Goal: Information Seeking & Learning: Learn about a topic

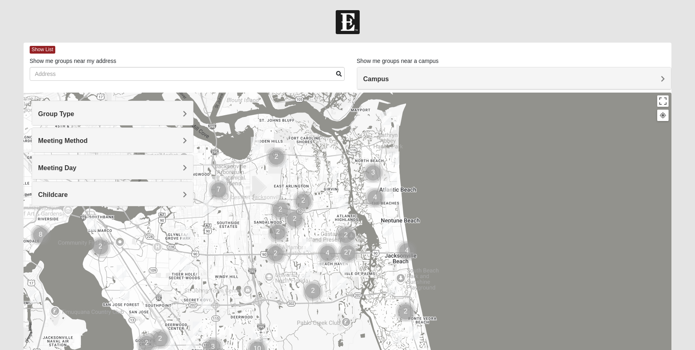
click at [116, 110] on h4 "Group Type" at bounding box center [112, 114] width 149 height 8
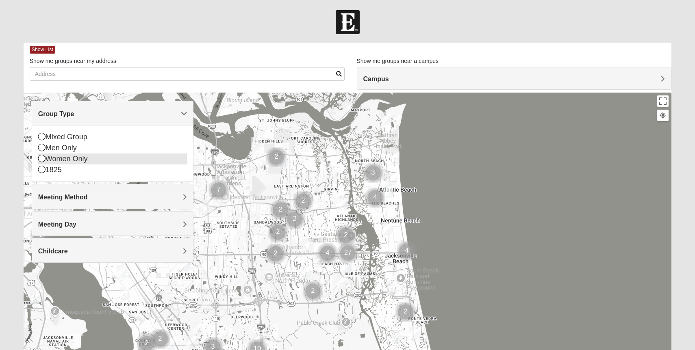
click at [47, 161] on div "Women Only" at bounding box center [112, 159] width 149 height 11
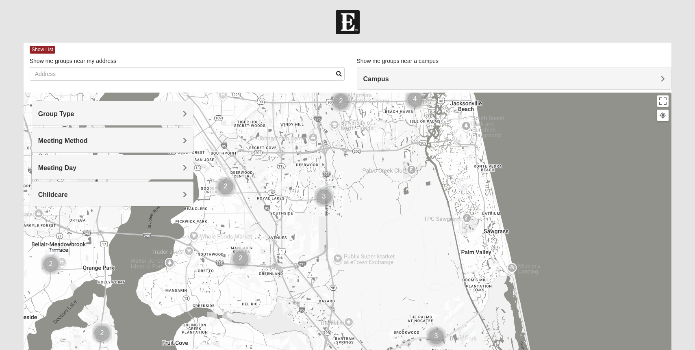
drag, startPoint x: 368, startPoint y: 258, endPoint x: 439, endPoint y: 98, distance: 175.3
click at [439, 98] on div at bounding box center [348, 255] width 648 height 325
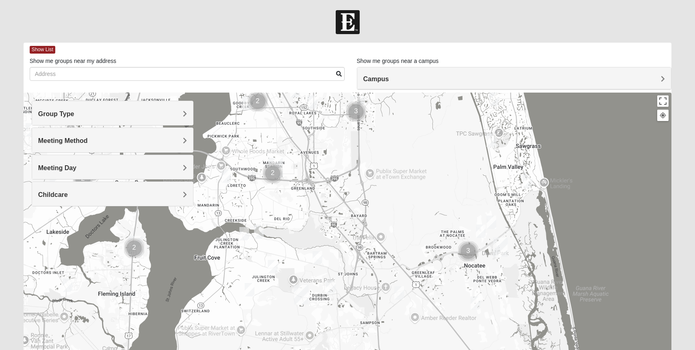
drag, startPoint x: 328, startPoint y: 242, endPoint x: 356, endPoint y: 161, distance: 85.5
click at [356, 161] on div at bounding box center [348, 255] width 648 height 325
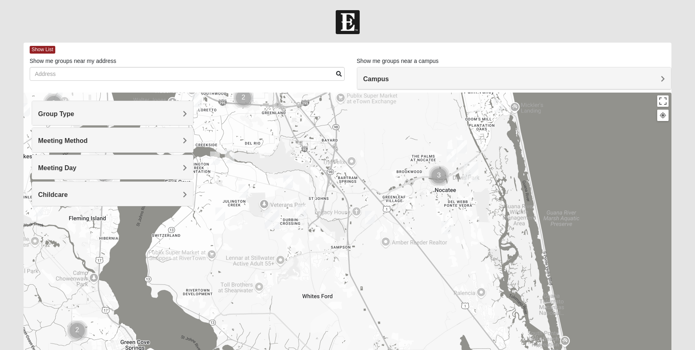
drag, startPoint x: 430, startPoint y: 279, endPoint x: 400, endPoint y: 202, distance: 82.7
click at [400, 202] on div at bounding box center [348, 255] width 648 height 325
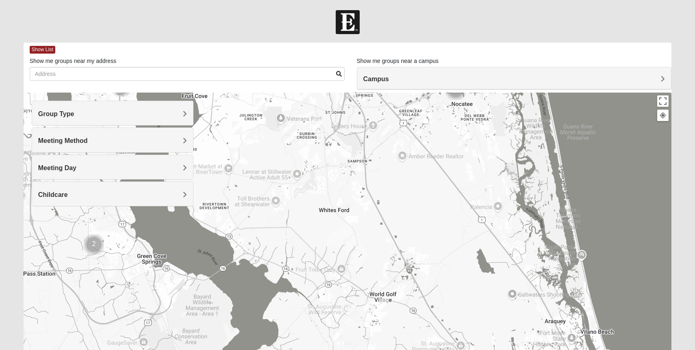
drag, startPoint x: 450, startPoint y: 253, endPoint x: 466, endPoint y: 164, distance: 90.2
click at [466, 164] on div at bounding box center [348, 255] width 648 height 325
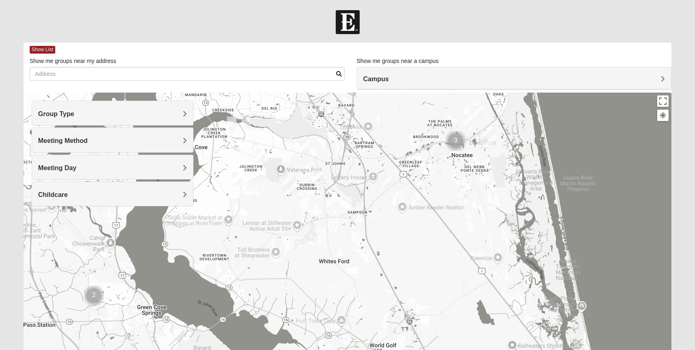
drag, startPoint x: 343, startPoint y: 165, endPoint x: 343, endPoint y: 222, distance: 57.3
click at [343, 222] on div at bounding box center [348, 255] width 648 height 325
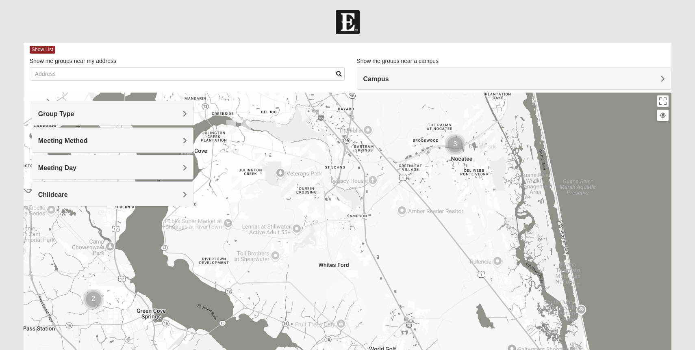
click at [316, 180] on img "Womens Caro 32259" at bounding box center [318, 180] width 10 height 13
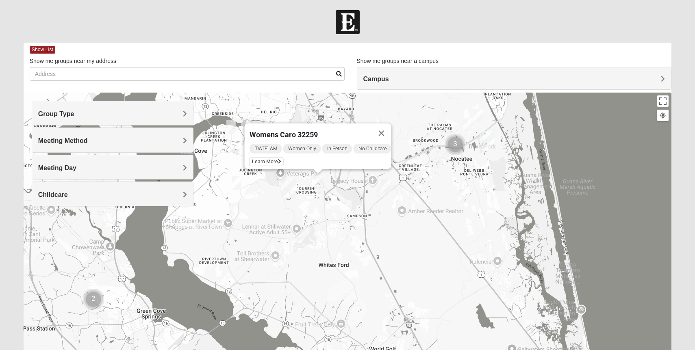
click at [137, 171] on h4 "Meeting Day" at bounding box center [112, 168] width 149 height 8
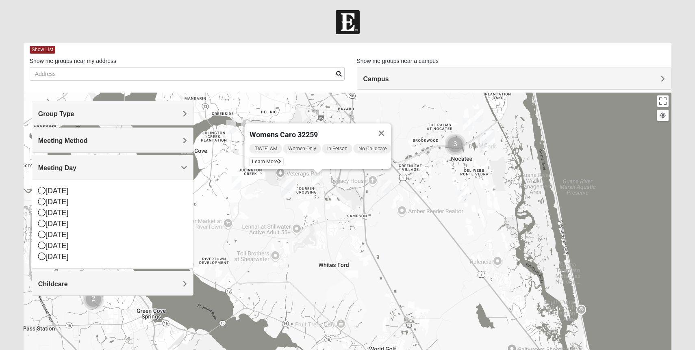
click at [135, 135] on div "Meeting Method" at bounding box center [112, 140] width 161 height 24
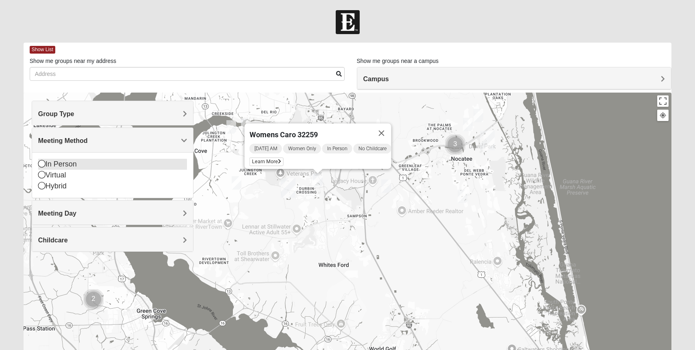
click at [64, 162] on div "In Person" at bounding box center [112, 164] width 149 height 11
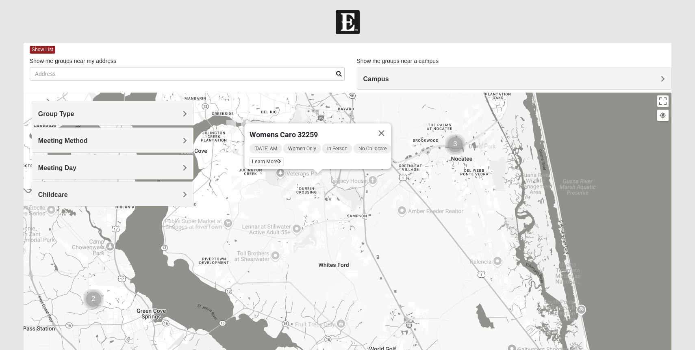
click at [169, 138] on h4 "Meeting Method" at bounding box center [112, 141] width 149 height 8
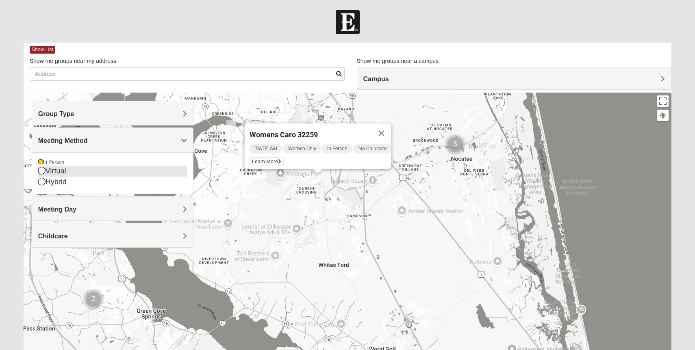
click at [42, 170] on icon at bounding box center [41, 170] width 7 height 7
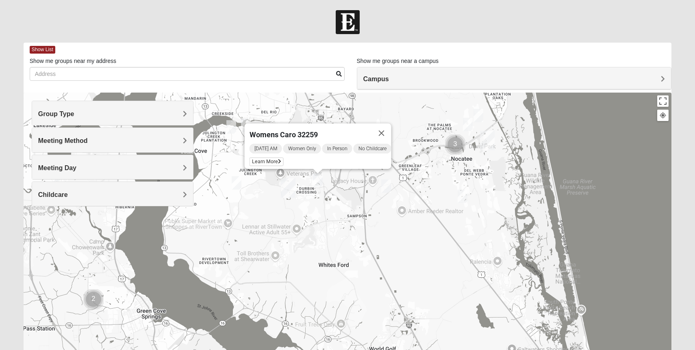
click at [172, 143] on h4 "Meeting Method" at bounding box center [112, 141] width 149 height 8
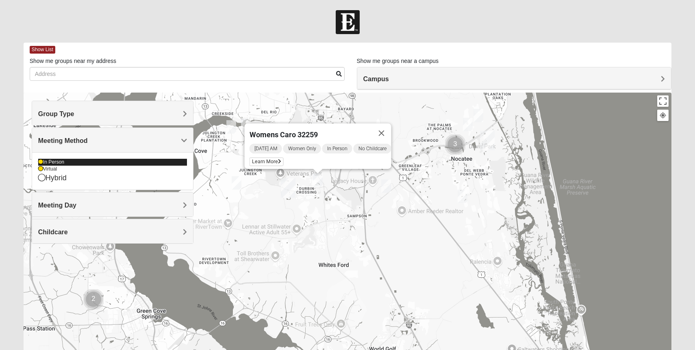
click at [40, 161] on icon at bounding box center [40, 162] width 5 height 5
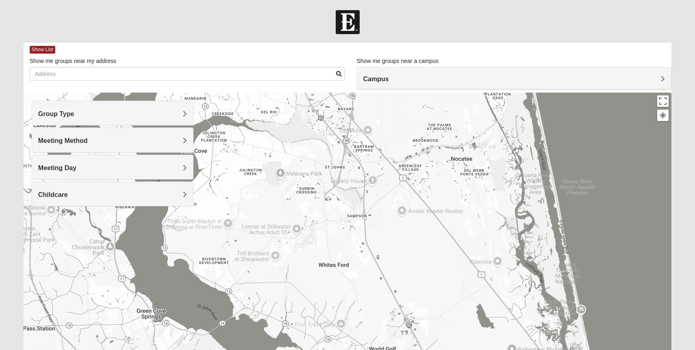
click at [180, 142] on h4 "Meeting Method" at bounding box center [112, 141] width 149 height 8
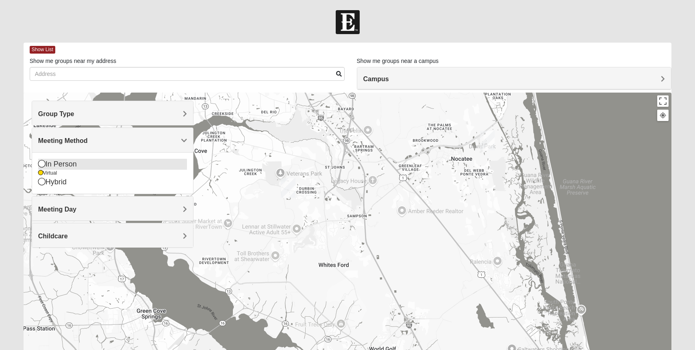
click at [43, 165] on icon at bounding box center [41, 163] width 7 height 7
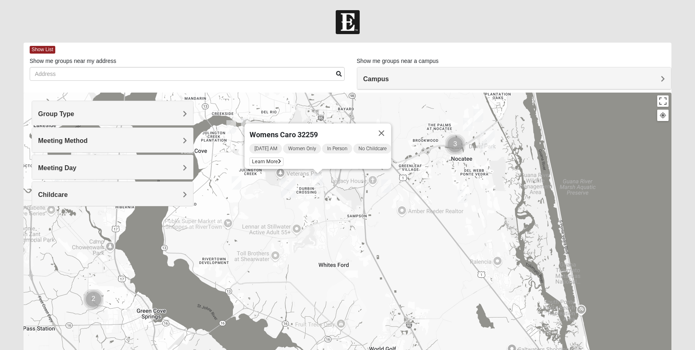
click at [88, 140] on span "Meeting Method" at bounding box center [63, 140] width 50 height 7
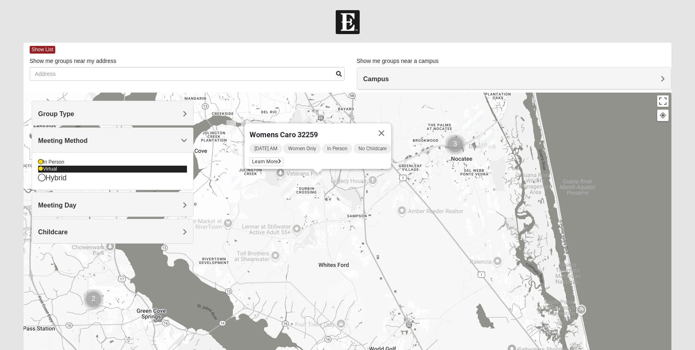
click at [47, 170] on div "Virtual" at bounding box center [112, 169] width 149 height 7
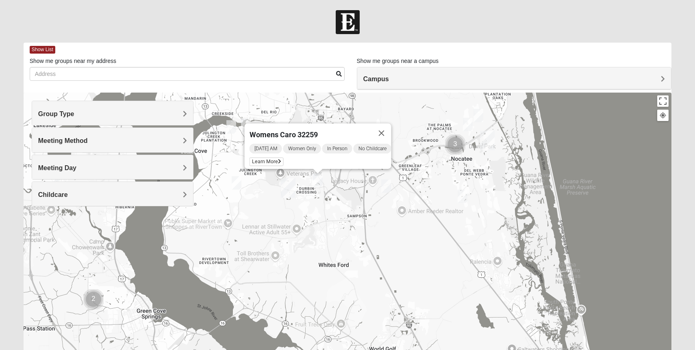
click at [150, 115] on h4 "Group Type" at bounding box center [112, 114] width 149 height 8
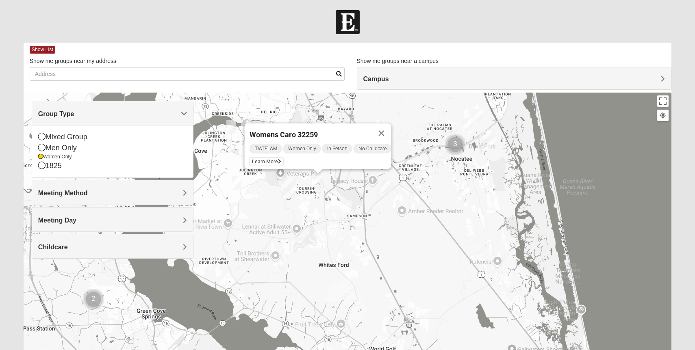
click at [150, 115] on h4 "Group Type" at bounding box center [112, 114] width 149 height 8
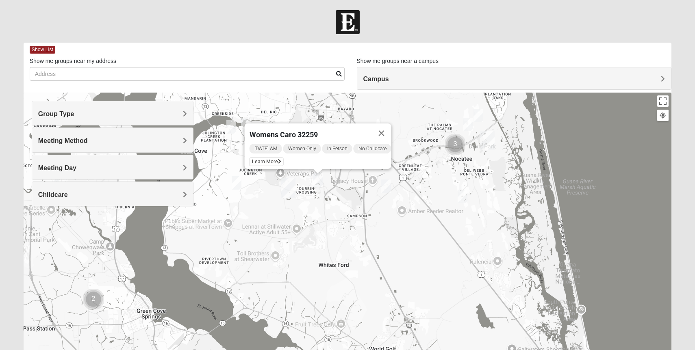
click at [97, 171] on h4 "Meeting Day" at bounding box center [112, 168] width 149 height 8
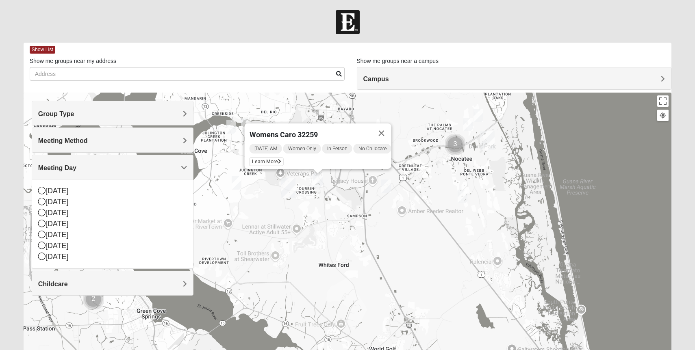
click at [135, 280] on h4 "Childcare" at bounding box center [112, 284] width 149 height 8
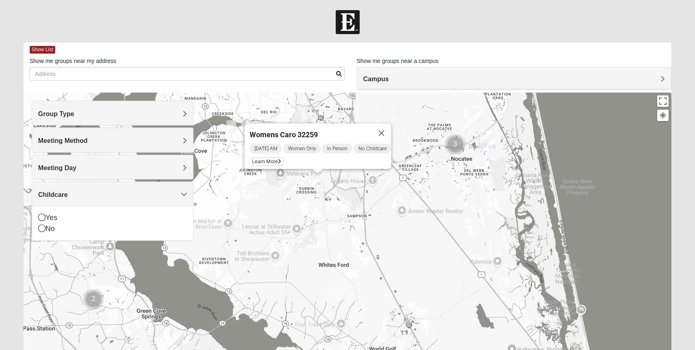
click at [130, 169] on h4 "Meeting Day" at bounding box center [112, 168] width 149 height 8
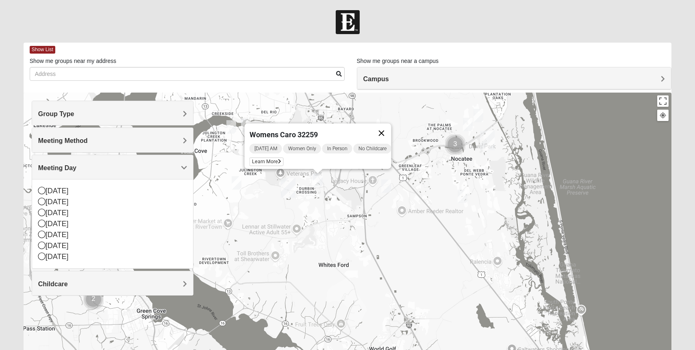
click at [385, 126] on button "Close" at bounding box center [382, 134] width 20 height 20
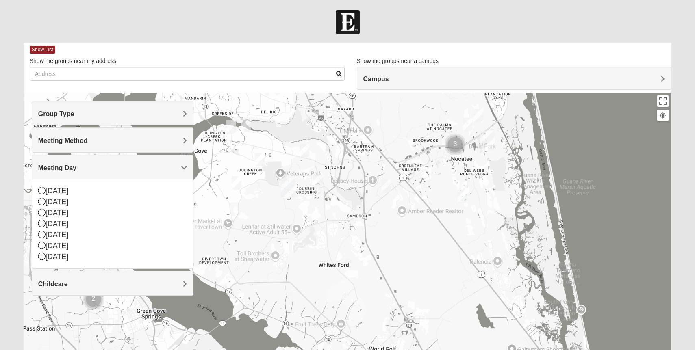
click at [305, 153] on img "Womens Urbanski 32259" at bounding box center [305, 150] width 10 height 13
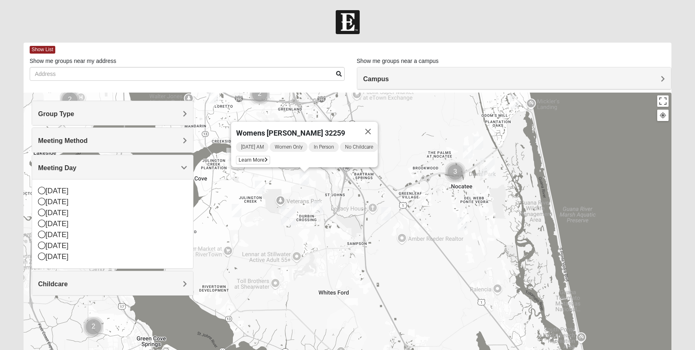
click at [258, 188] on img "Womens Iliff 32259" at bounding box center [260, 187] width 10 height 13
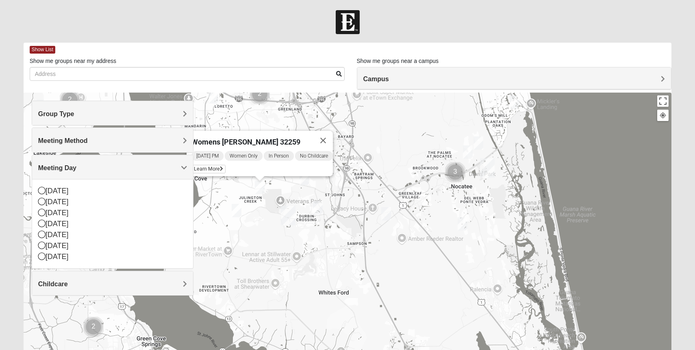
click at [470, 152] on img "Womens Bonner 32081" at bounding box center [468, 152] width 10 height 13
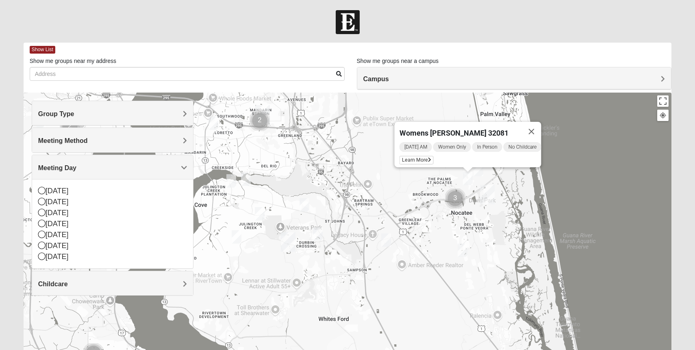
click at [479, 169] on img "Womens Masulli 32081" at bounding box center [479, 169] width 10 height 13
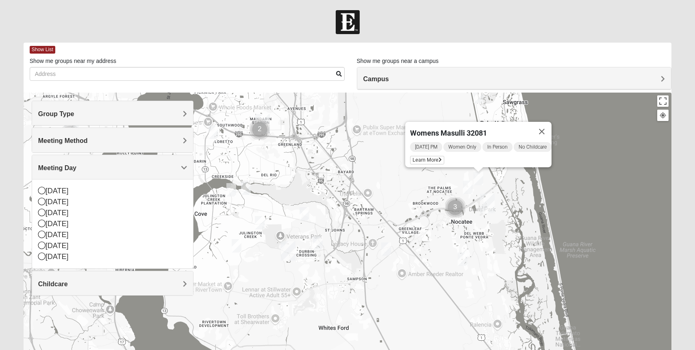
click at [463, 264] on img "Womens Buckland/McGowan 32081" at bounding box center [463, 259] width 10 height 13
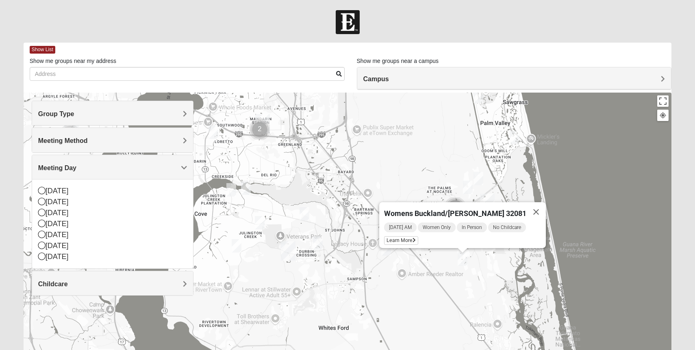
click at [479, 185] on img "Womens Masulli 32081" at bounding box center [479, 178] width 10 height 13
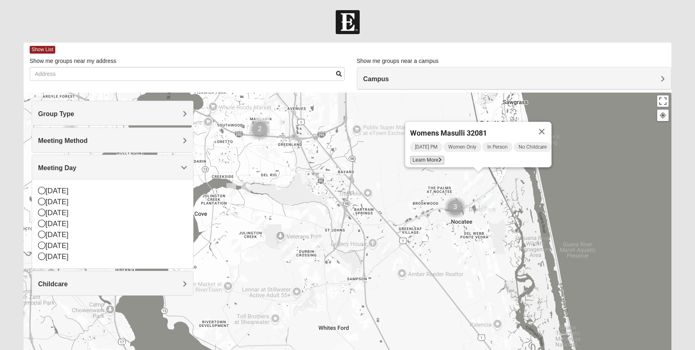
click at [423, 158] on span "Learn More" at bounding box center [427, 160] width 34 height 9
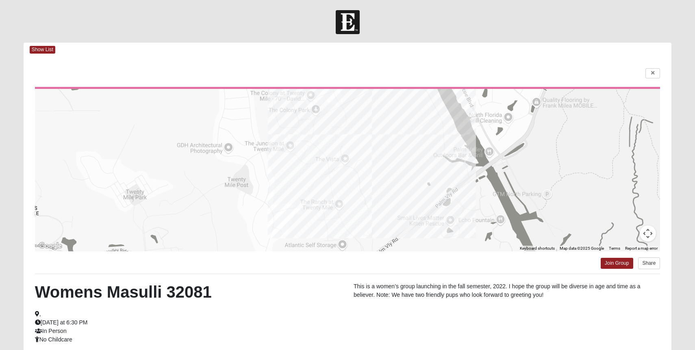
drag, startPoint x: 289, startPoint y: 305, endPoint x: 272, endPoint y: 326, distance: 26.9
click at [272, 326] on div "Womens Masulli 32081 , [DATE] at 6:30 PM In Person No Childcare" at bounding box center [188, 314] width 319 height 62
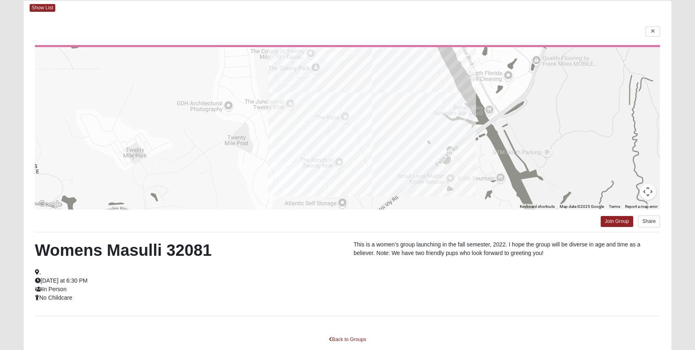
scroll to position [40, 0]
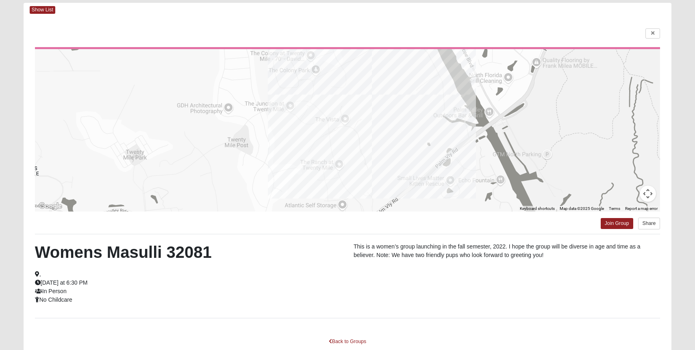
click at [286, 291] on div "Womens Masulli 32081 , [DATE] at 6:30 PM In Person No Childcare" at bounding box center [188, 274] width 319 height 62
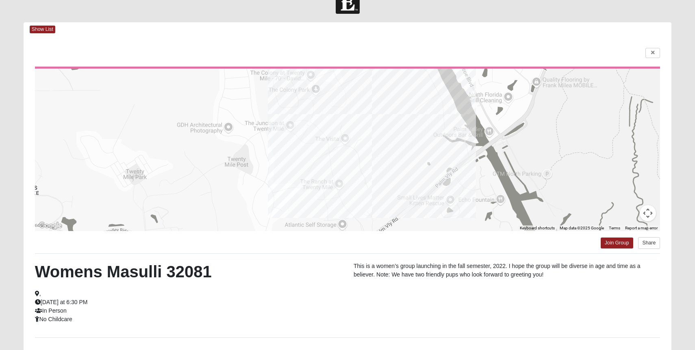
scroll to position [0, 0]
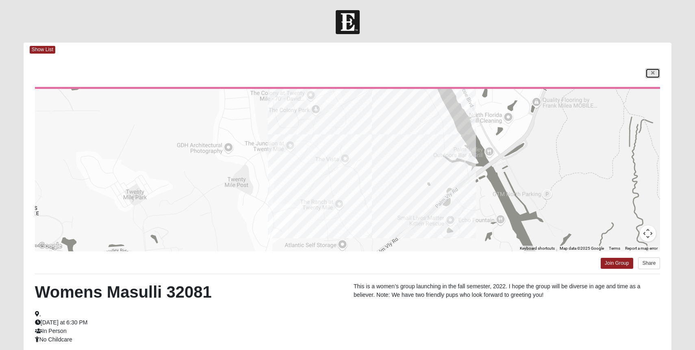
click at [650, 73] on link at bounding box center [653, 73] width 15 height 10
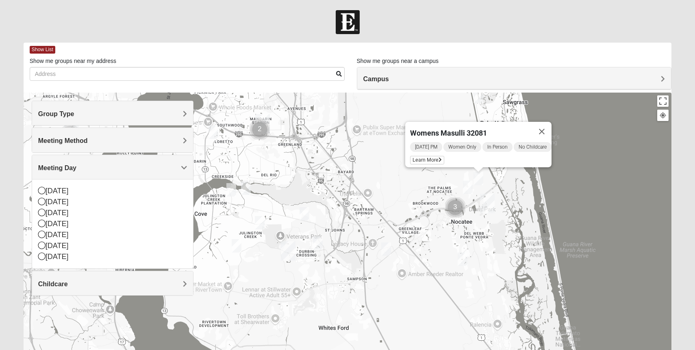
click at [556, 214] on div "Womens Masulli 32081 [DATE] PM Women Only In Person No Childcare Learn More" at bounding box center [348, 255] width 648 height 325
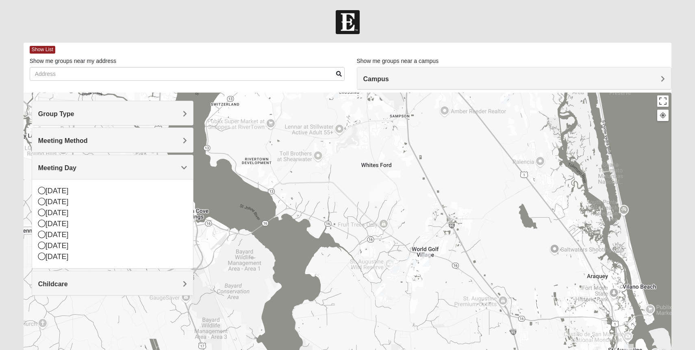
drag, startPoint x: 511, startPoint y: 257, endPoint x: 554, endPoint y: 91, distance: 170.5
click at [554, 91] on div "Show List Loading Groups Keywords Filter Additional Filters Campus [GEOGRAPHIC_…" at bounding box center [348, 230] width 648 height 375
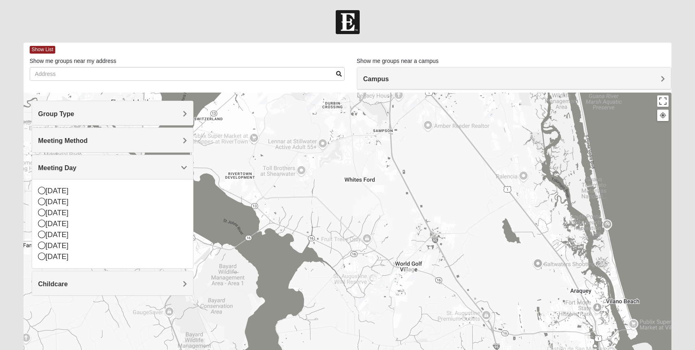
drag, startPoint x: 491, startPoint y: 232, endPoint x: 473, endPoint y: 246, distance: 22.0
click at [473, 246] on div "Womens Masulli 32081 [DATE] PM Women Only In Person No Childcare Learn More" at bounding box center [348, 255] width 648 height 325
click at [379, 280] on img "Womens Shelton, McNutt 32092" at bounding box center [377, 281] width 10 height 13
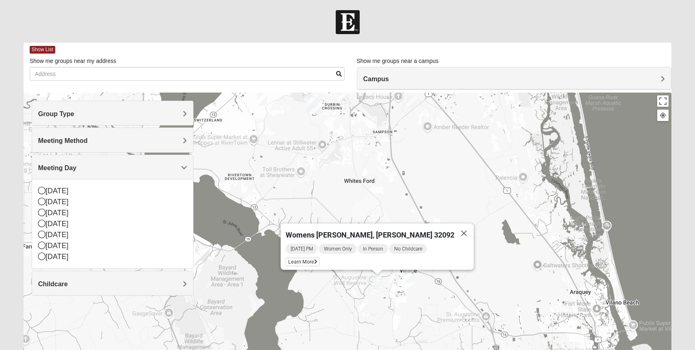
click at [397, 278] on img "Womens Shreves 32092" at bounding box center [394, 277] width 10 height 13
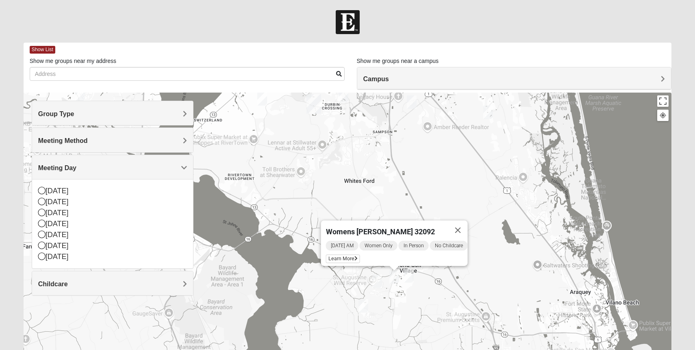
click at [409, 276] on img "Womens Shesterenko 32092" at bounding box center [409, 276] width 10 height 13
click at [362, 308] on img "Womens Worsham / Schultheis 32092" at bounding box center [364, 306] width 10 height 13
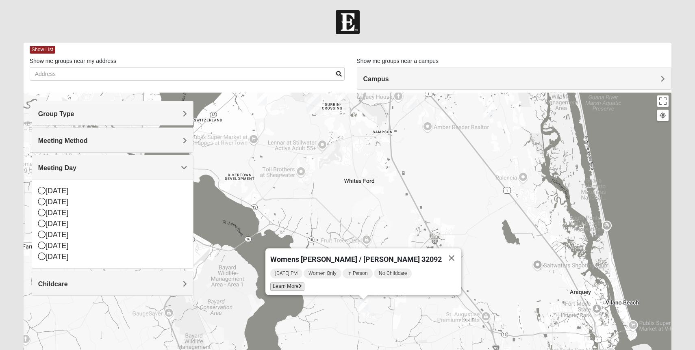
click at [304, 283] on span "Learn More" at bounding box center [287, 287] width 34 height 9
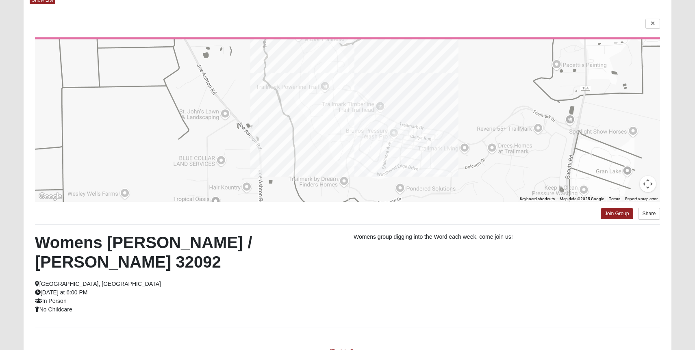
scroll to position [51, 0]
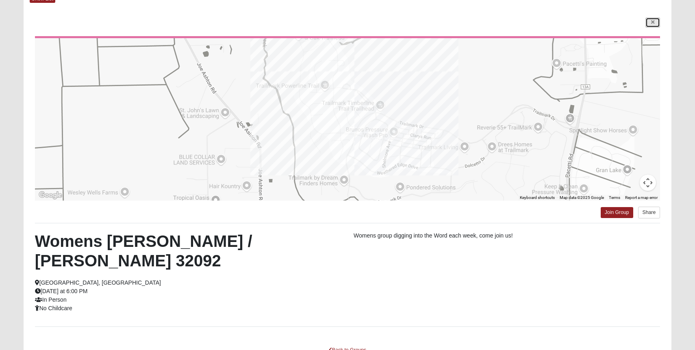
click at [654, 22] on icon at bounding box center [652, 22] width 3 height 5
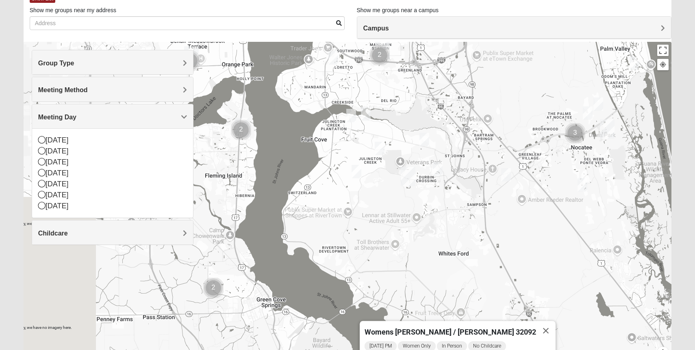
drag, startPoint x: 476, startPoint y: 146, endPoint x: 572, endPoint y: 272, distance: 158.7
click at [572, 272] on div "Womens [PERSON_NAME] / [PERSON_NAME] 32092 [DATE] PM Women Only In Person No Ch…" at bounding box center [348, 204] width 648 height 325
click at [356, 171] on img "Womens Crane 32259" at bounding box center [357, 171] width 10 height 13
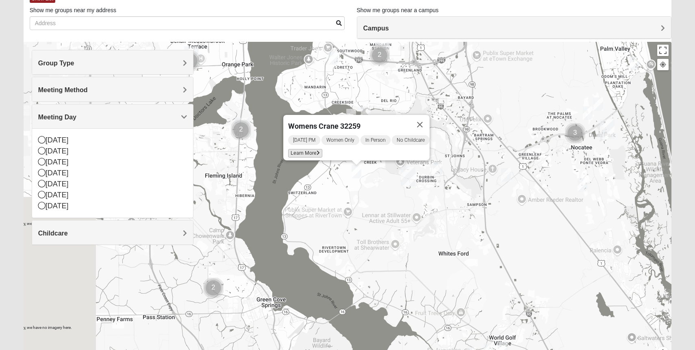
click at [307, 149] on span "Learn More" at bounding box center [305, 153] width 34 height 9
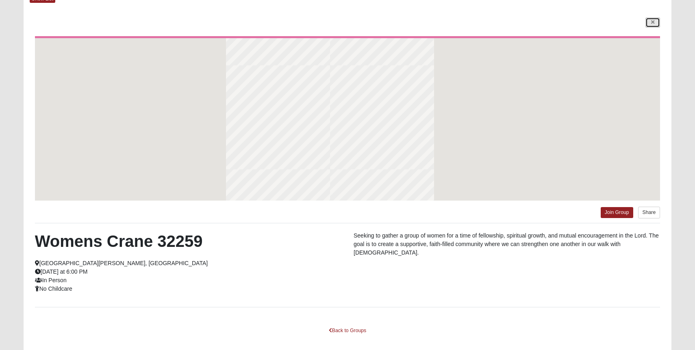
click at [657, 25] on link at bounding box center [653, 22] width 15 height 10
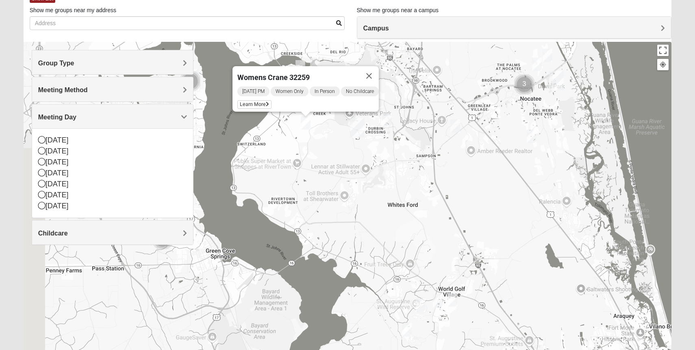
drag, startPoint x: 509, startPoint y: 246, endPoint x: 458, endPoint y: 197, distance: 71.0
click at [458, 197] on div "Womens Crane 32259 [DATE] PM Women Only In Person No Childcare Learn More" at bounding box center [348, 204] width 648 height 325
click at [681, 181] on form "Log In Find A Group Error Show List Loading Groups" at bounding box center [347, 177] width 695 height 437
click at [372, 72] on button "Close" at bounding box center [369, 76] width 20 height 20
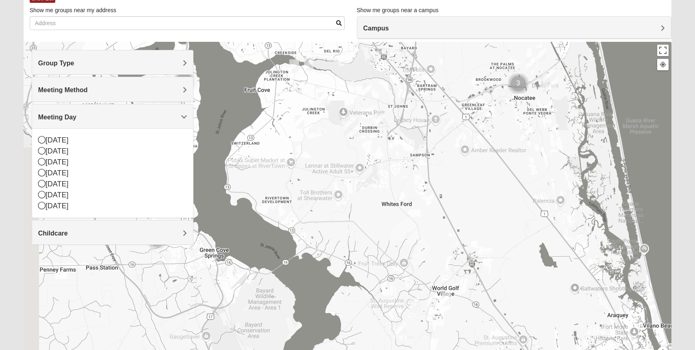
drag, startPoint x: 653, startPoint y: 192, endPoint x: 647, endPoint y: 191, distance: 6.3
click at [647, 191] on div at bounding box center [348, 204] width 648 height 325
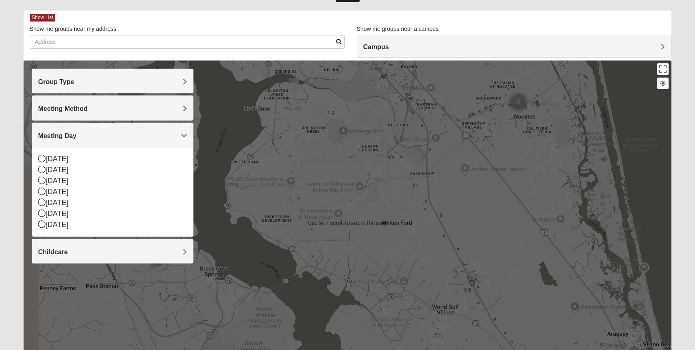
scroll to position [97, 0]
